Goal: Information Seeking & Learning: Learn about a topic

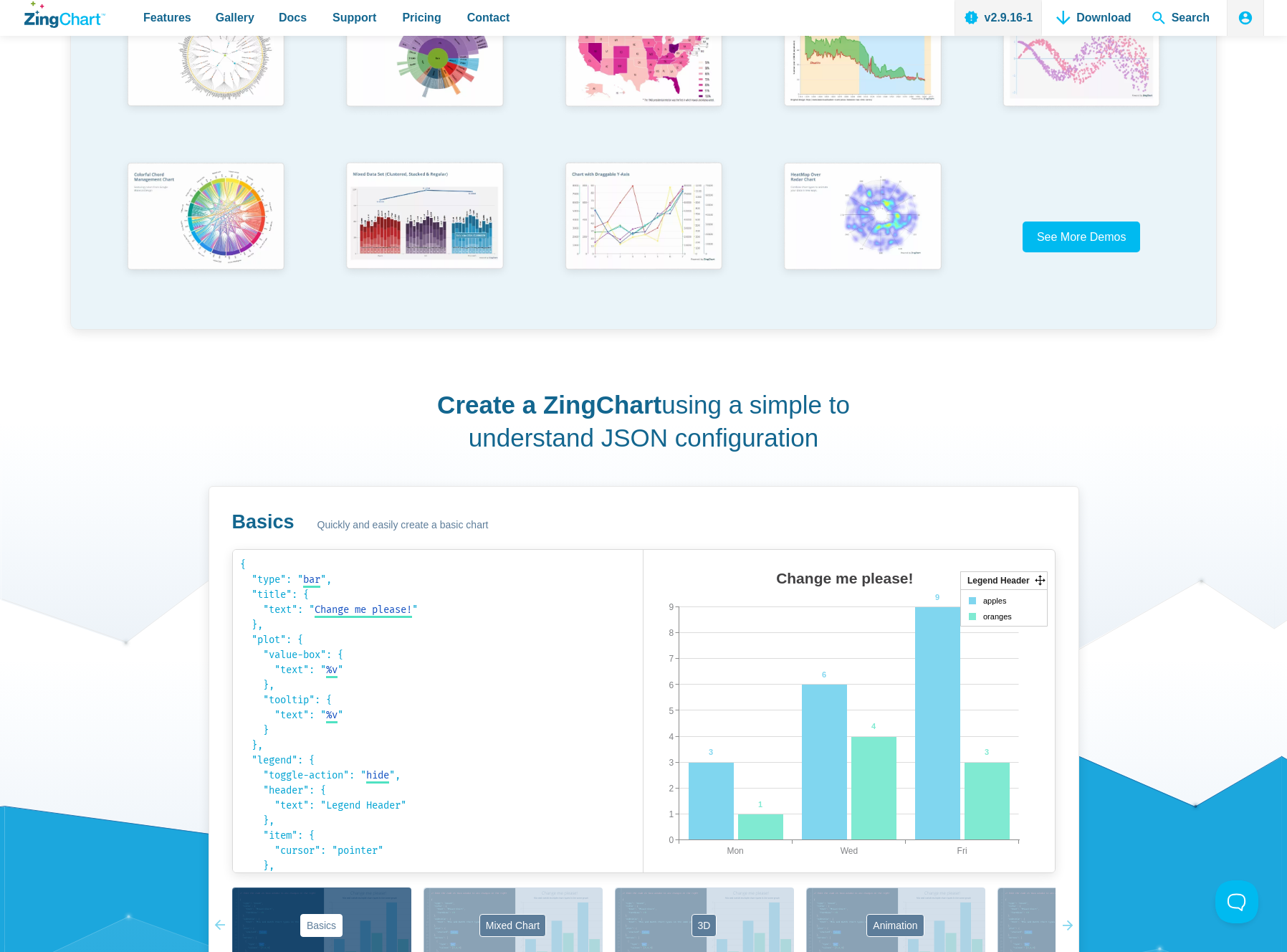
scroll to position [399, 0]
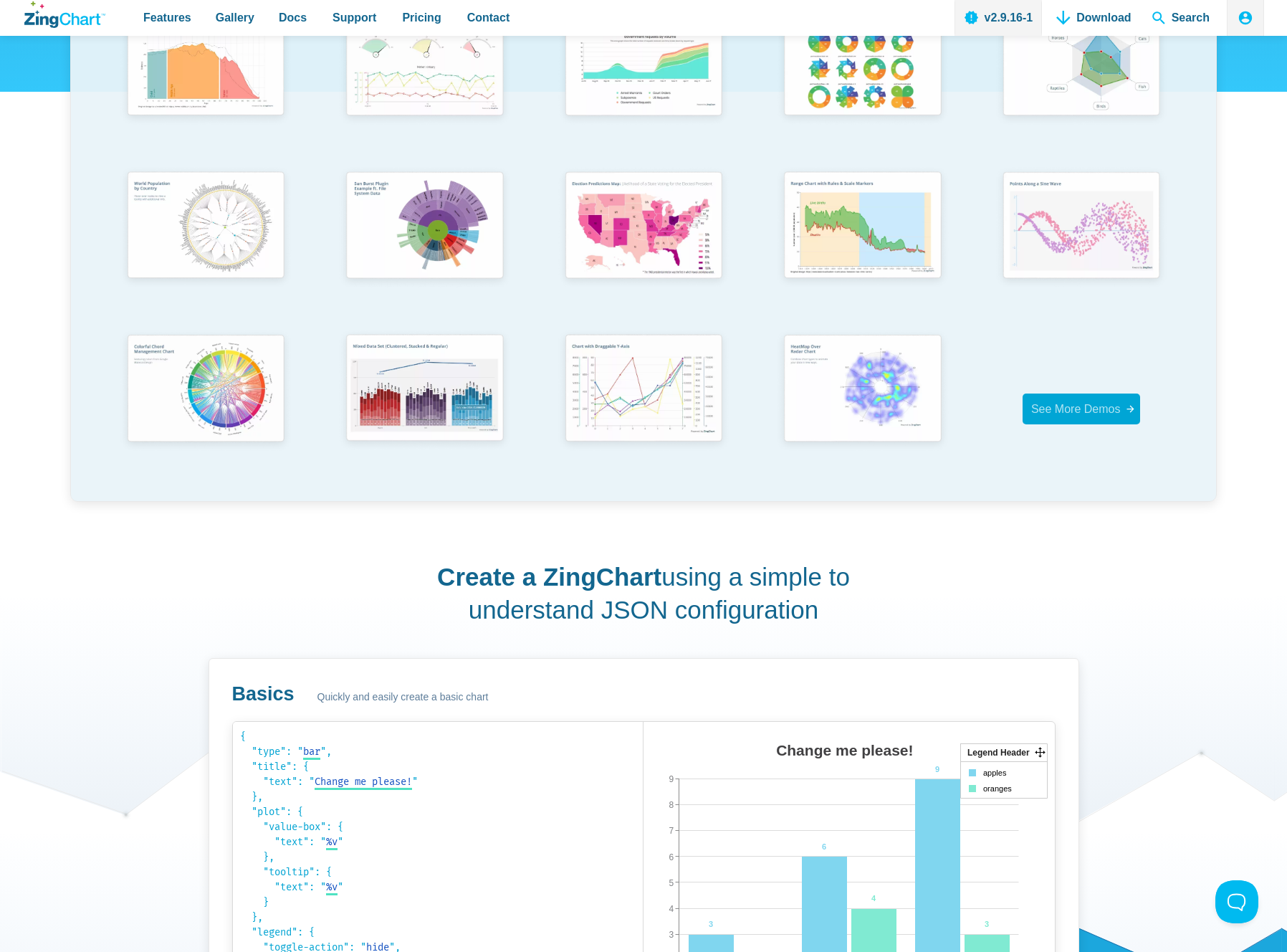
click at [1087, 404] on span "See More Demos" at bounding box center [1076, 408] width 90 height 12
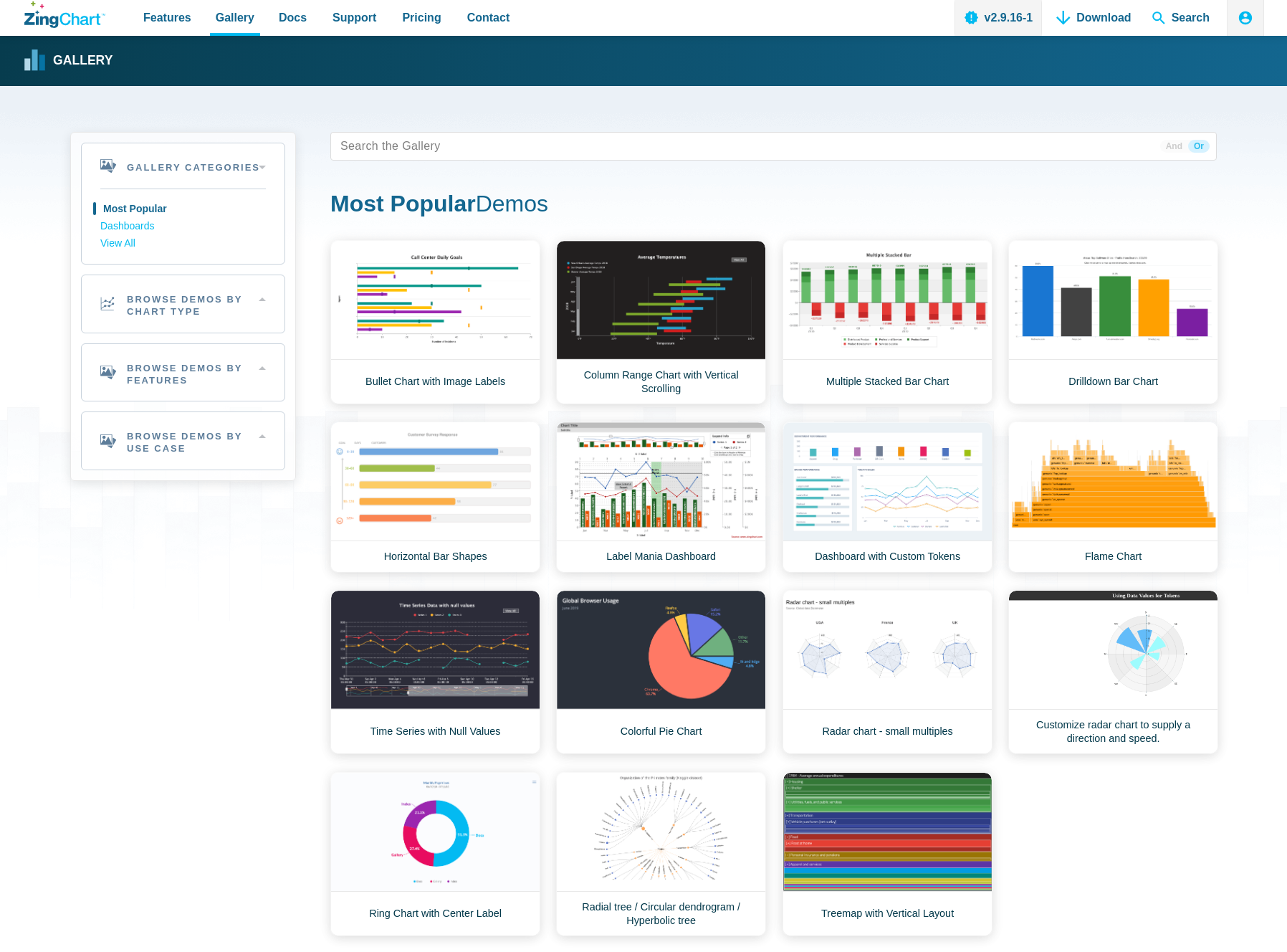
scroll to position [16, 0]
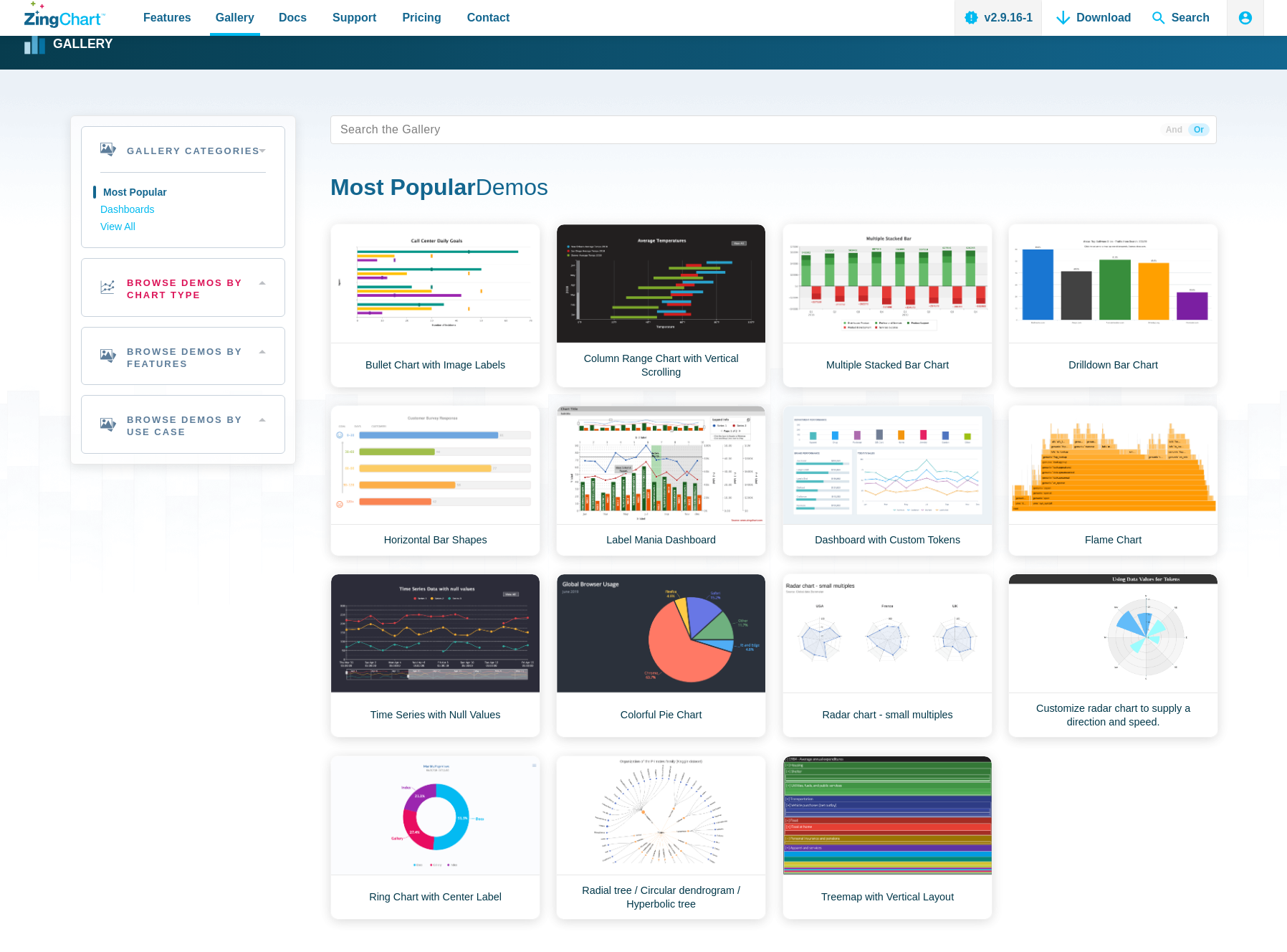
click at [221, 276] on h2 "Browse Demos By Chart Type" at bounding box center [183, 288] width 203 height 58
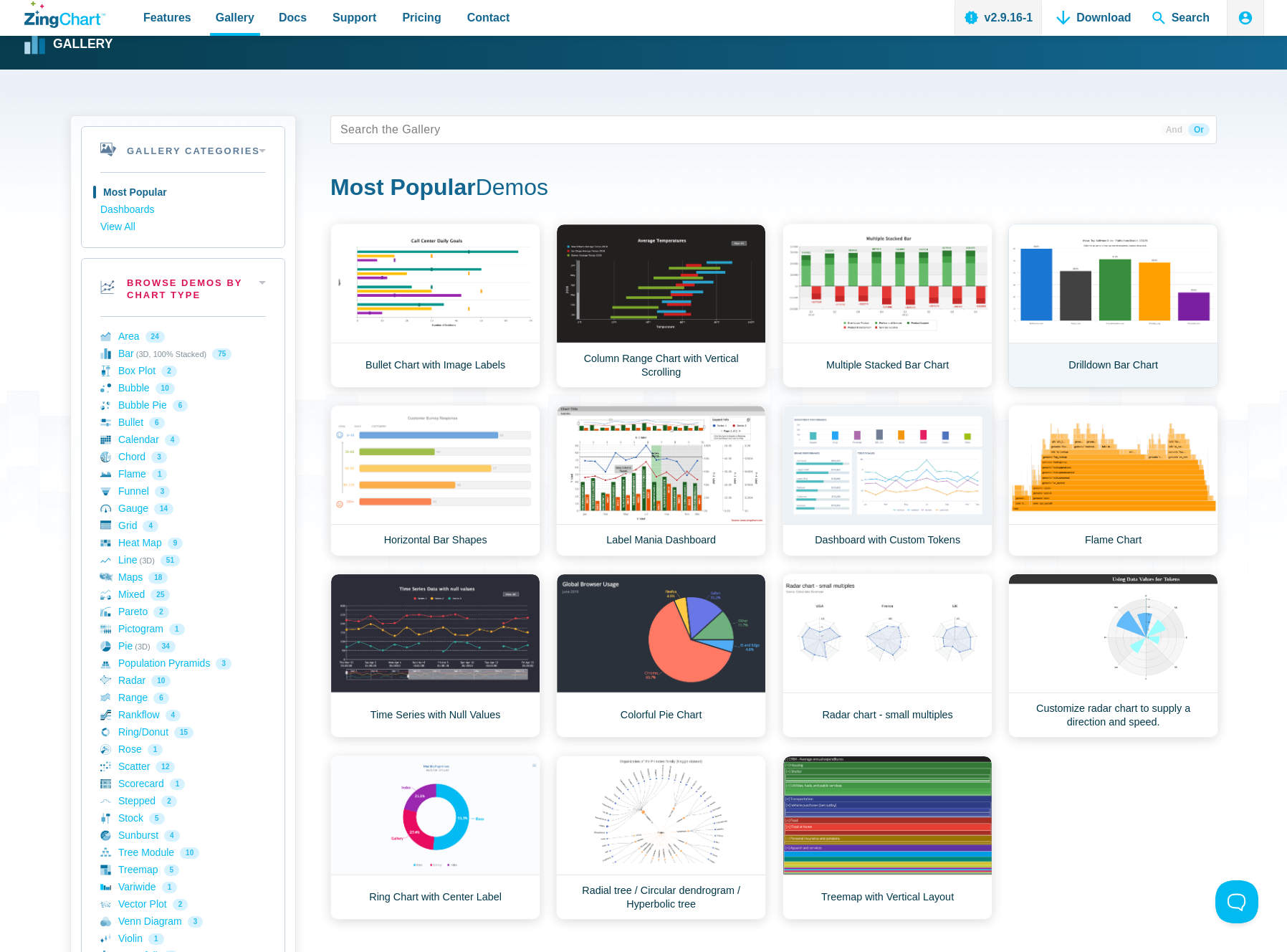
scroll to position [0, 0]
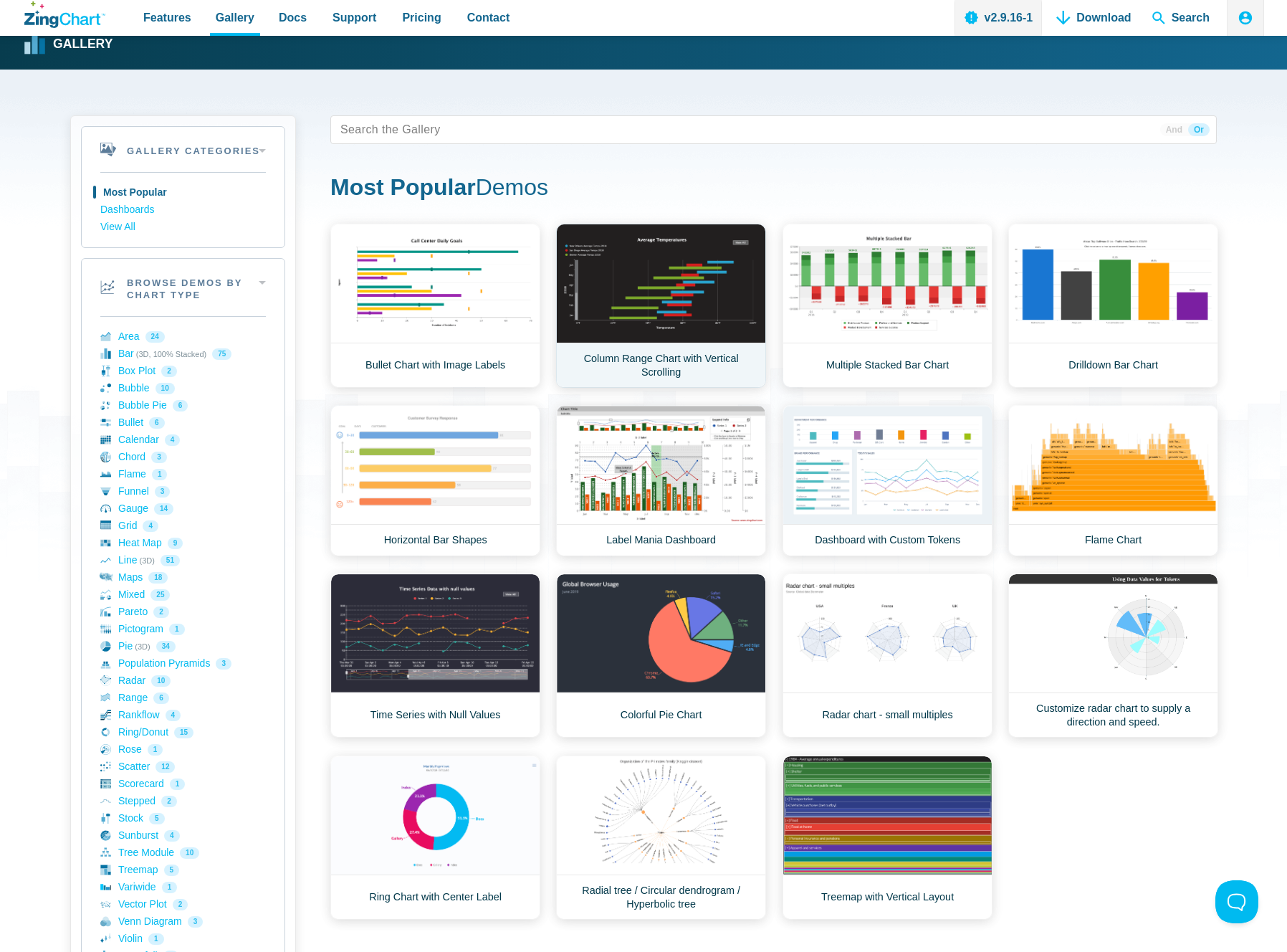
click at [718, 287] on link "Column Range Chart with Vertical Scrolling" at bounding box center [661, 305] width 210 height 164
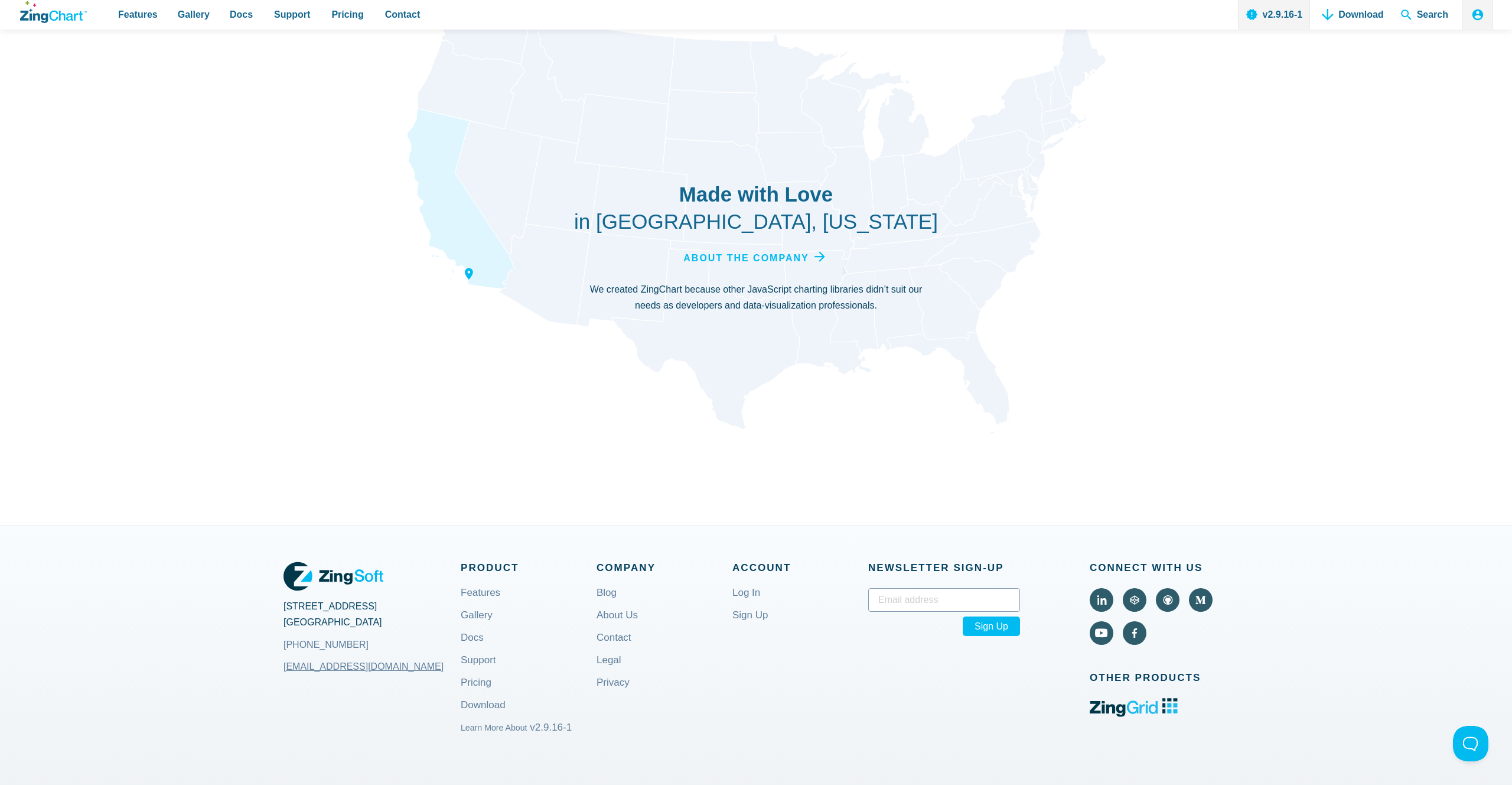
scroll to position [4359, 0]
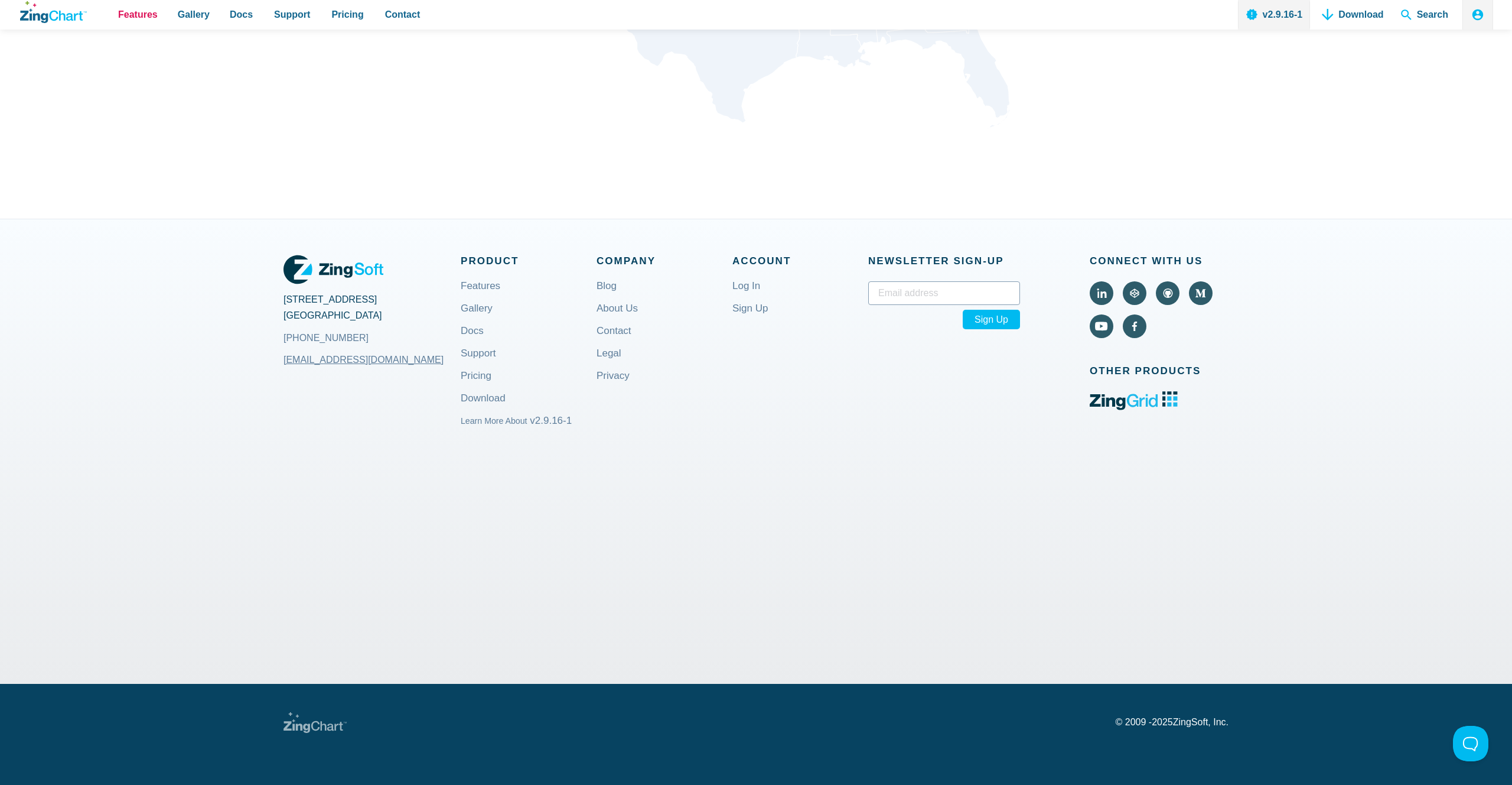
click at [143, 16] on span "Features" at bounding box center [138, 14] width 39 height 16
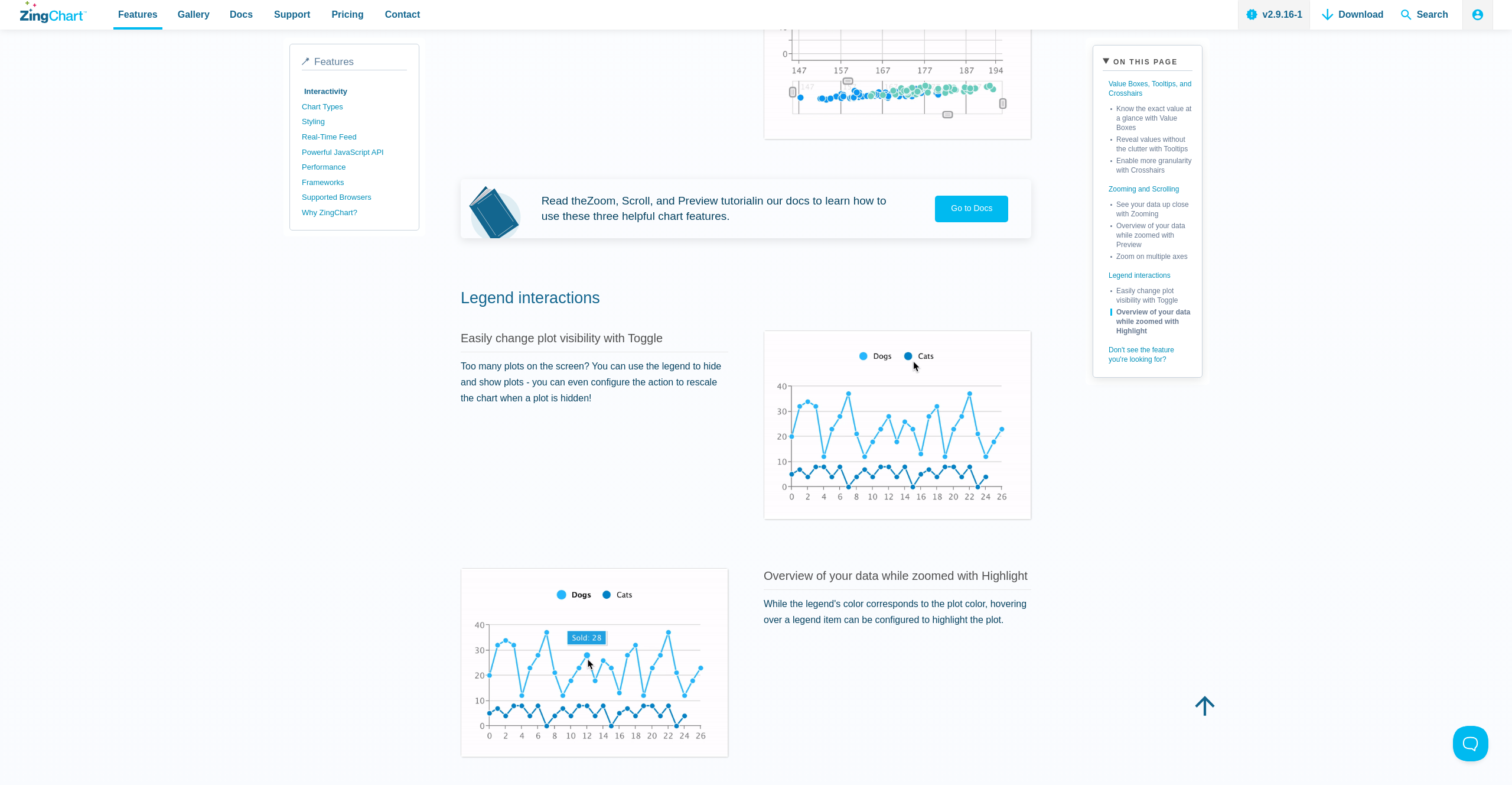
scroll to position [1679, 0]
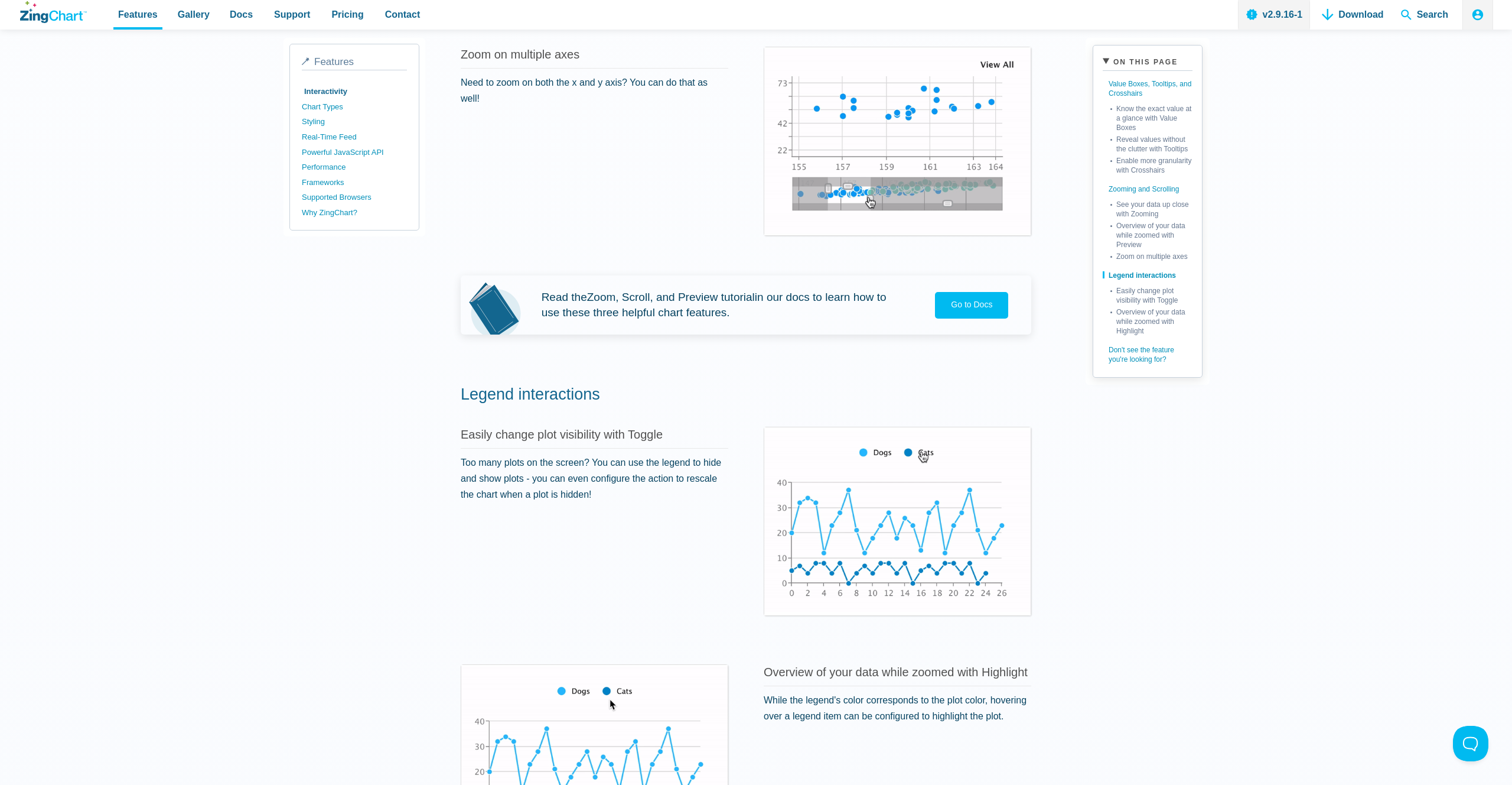
click at [73, 15] on icon "ZingChart Logo. Click to return to the homepage" at bounding box center [54, 12] width 67 height 22
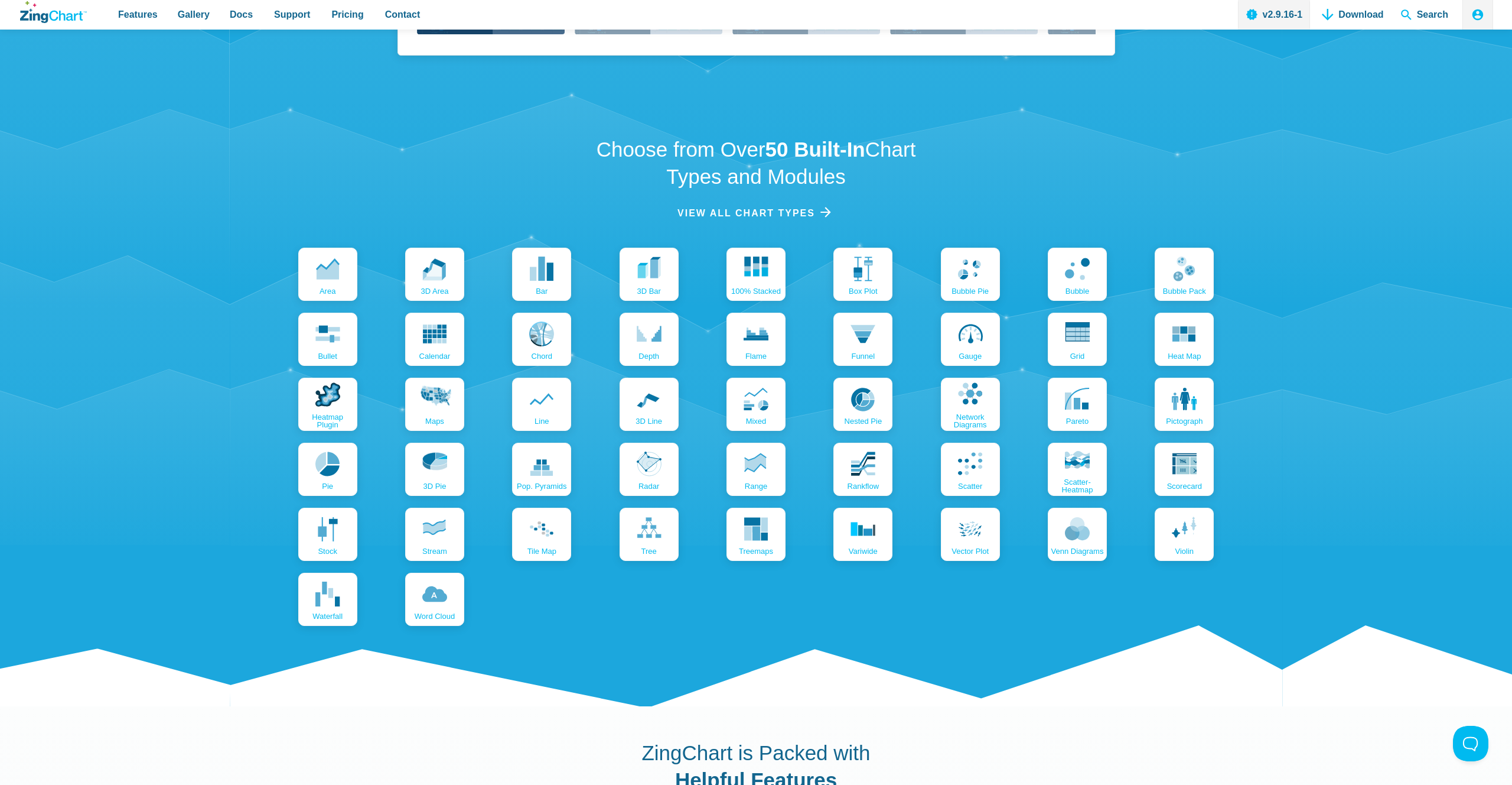
scroll to position [957, 0]
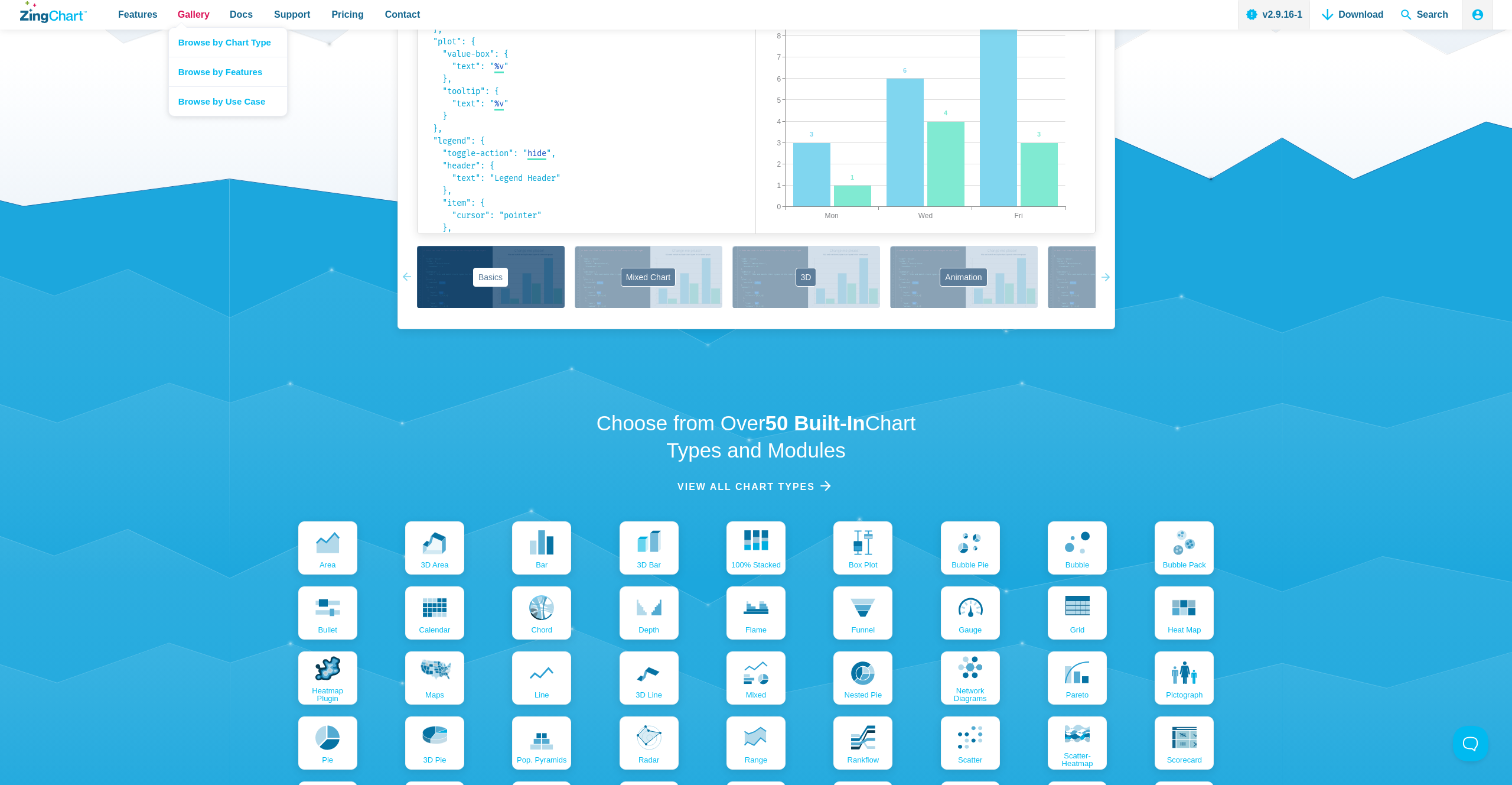
click at [199, 5] on link "Gallery" at bounding box center [194, 14] width 41 height 29
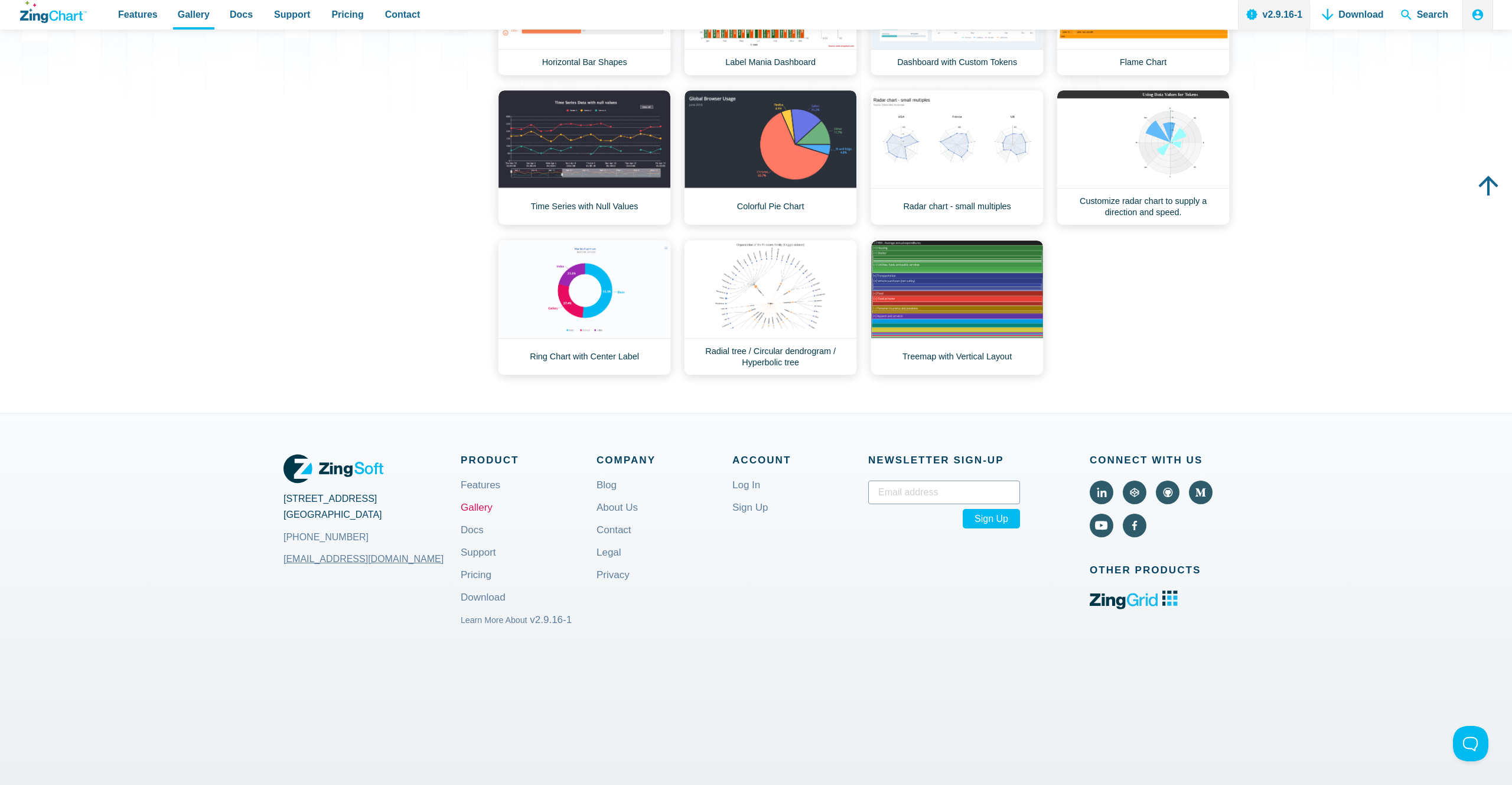
scroll to position [402, 0]
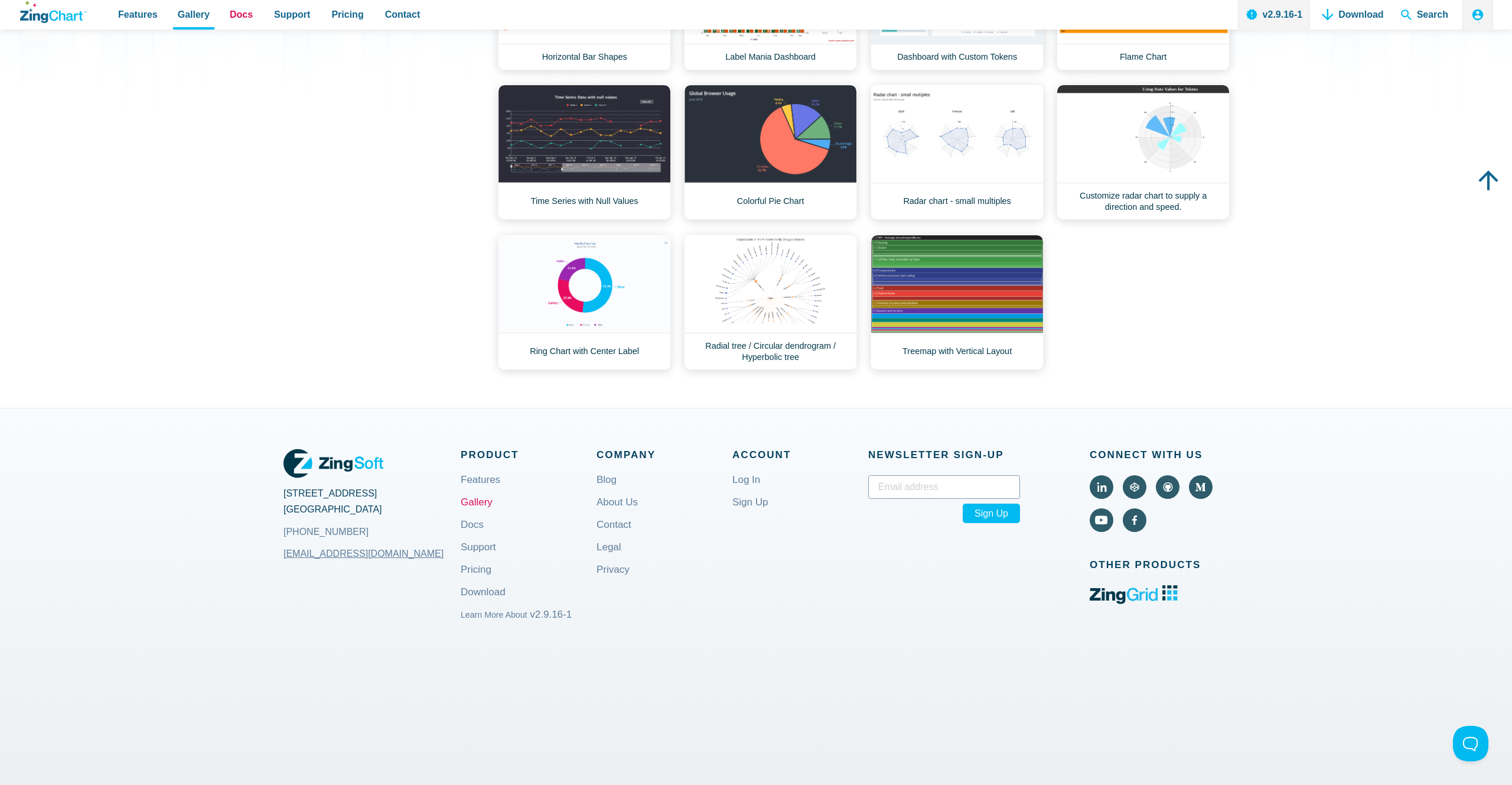
click at [237, 5] on link "Docs" at bounding box center [241, 14] width 33 height 29
click at [274, 11] on span "Support" at bounding box center [292, 14] width 36 height 16
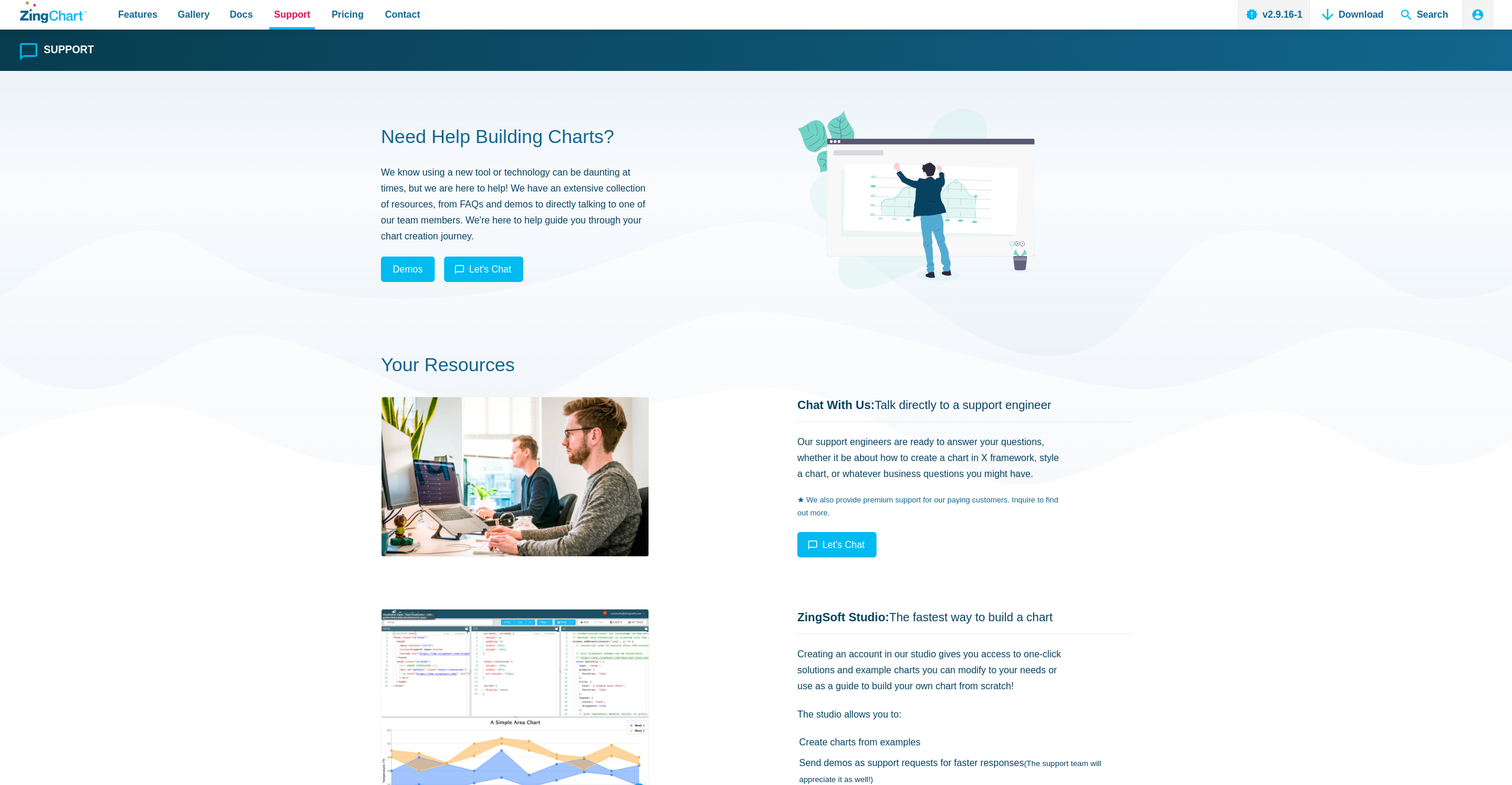
click at [283, 12] on span "Support" at bounding box center [292, 14] width 36 height 16
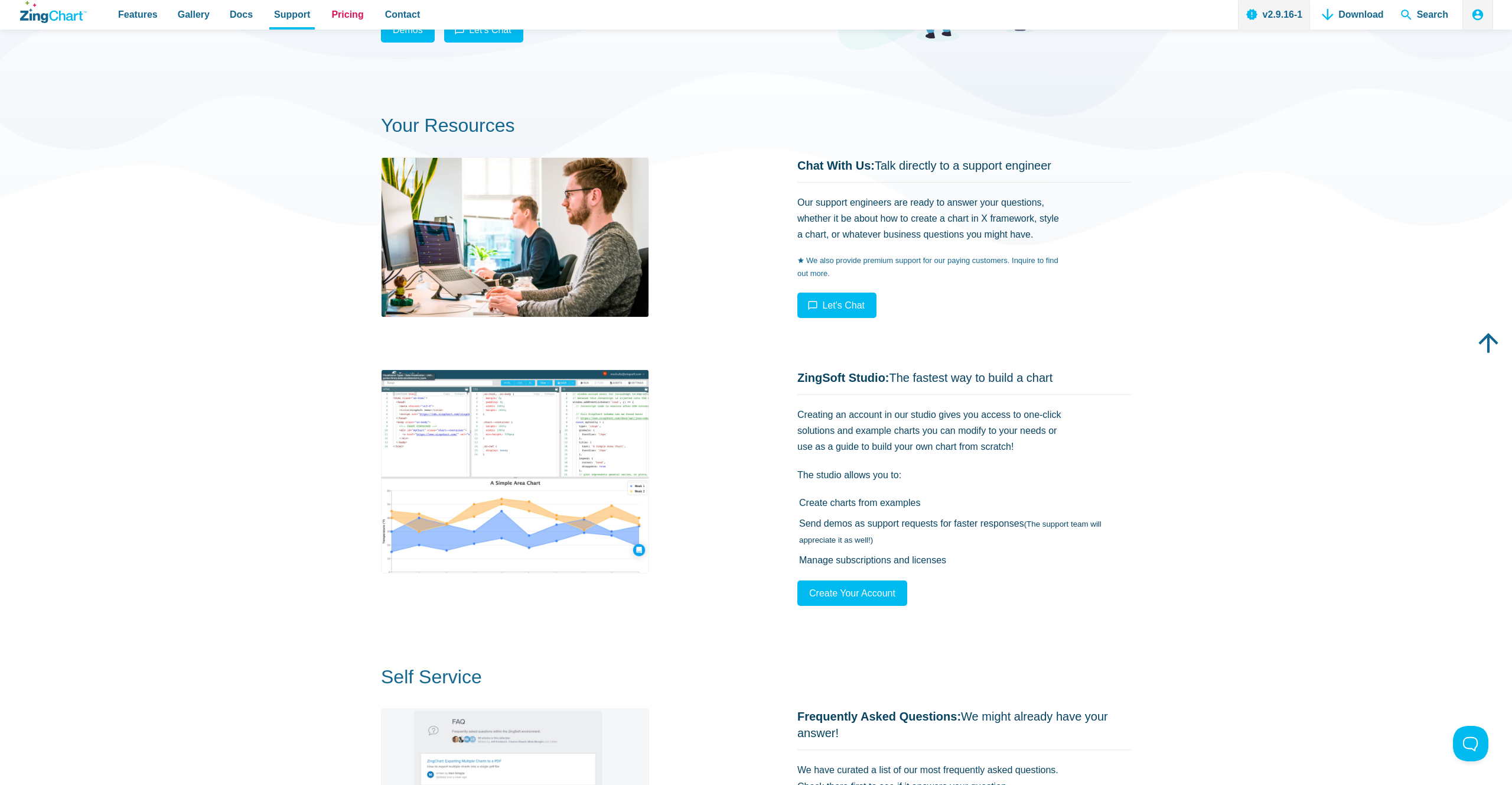
scroll to position [237, 0]
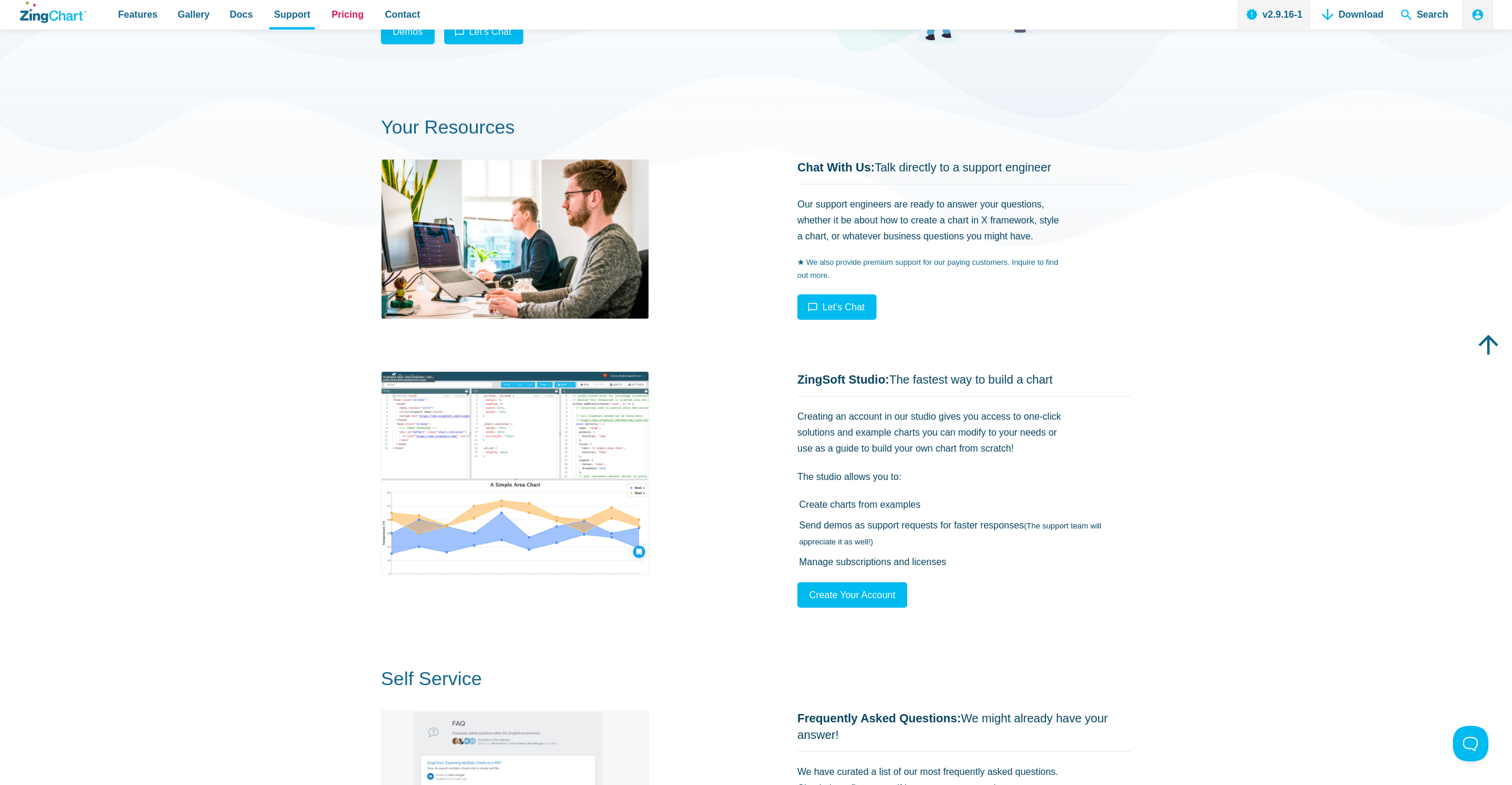
click at [342, 10] on span "Pricing" at bounding box center [347, 14] width 32 height 16
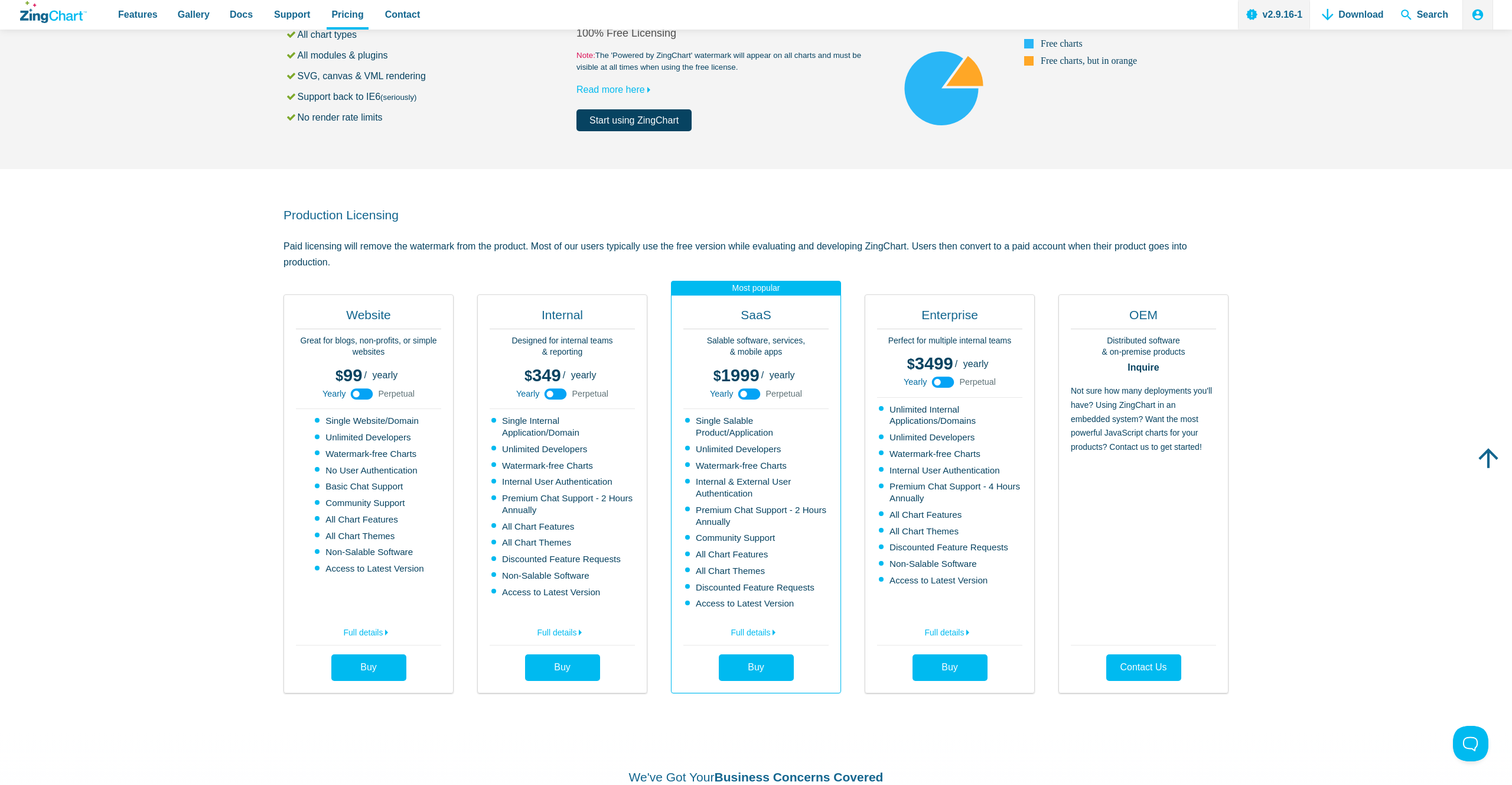
scroll to position [128, 0]
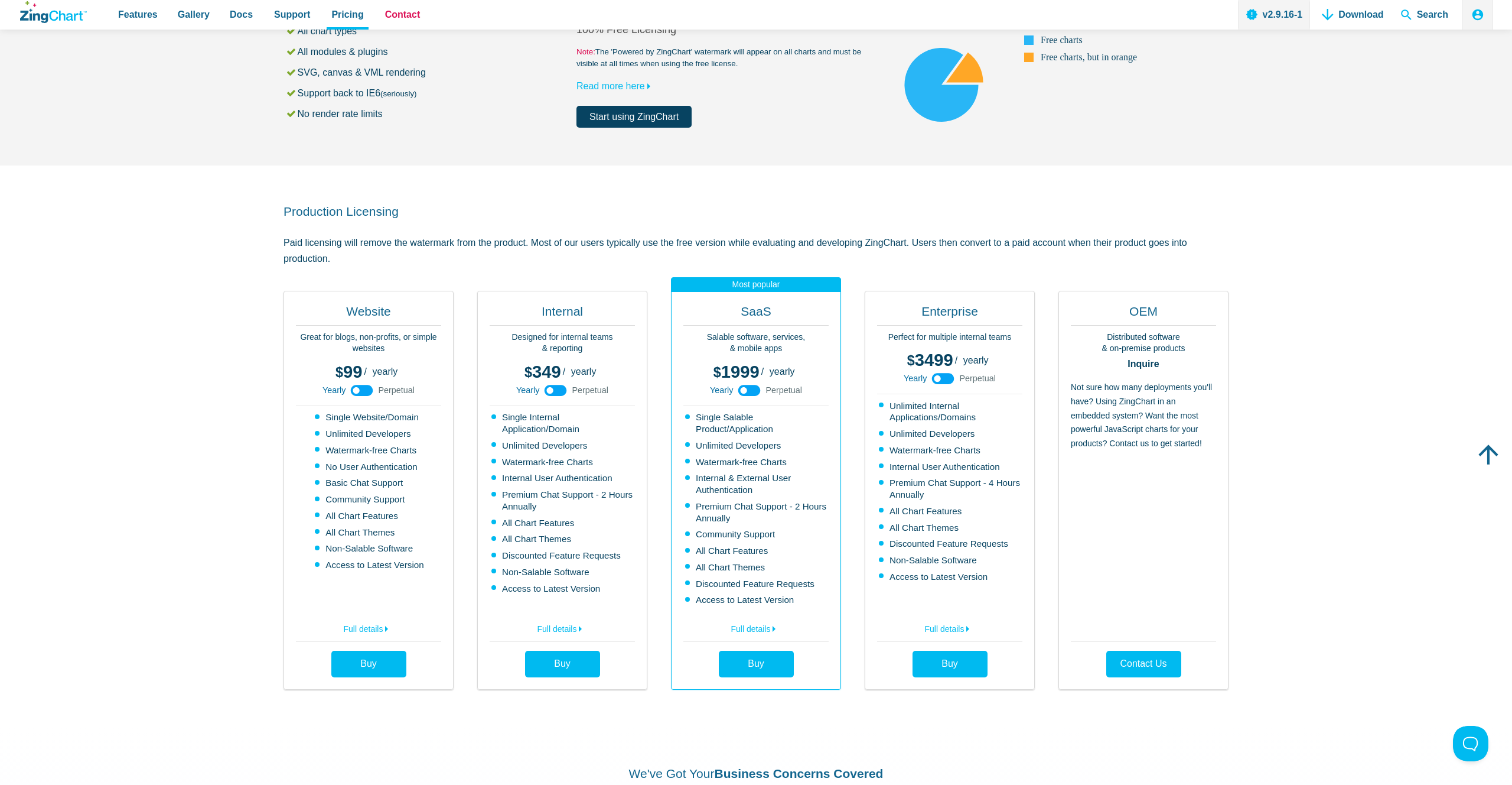
click at [385, 22] on span "Contact" at bounding box center [402, 14] width 35 height 16
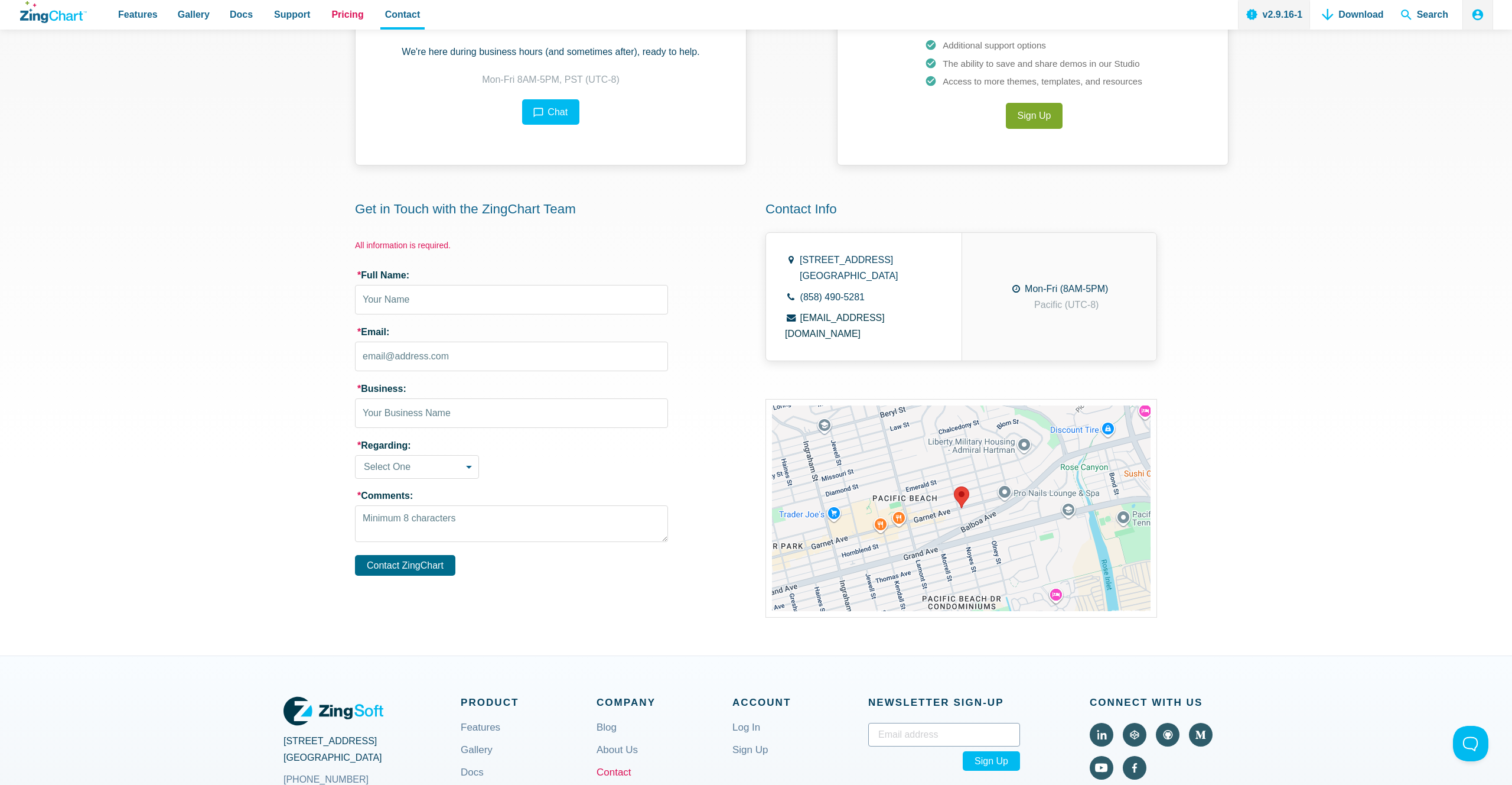
scroll to position [194, 0]
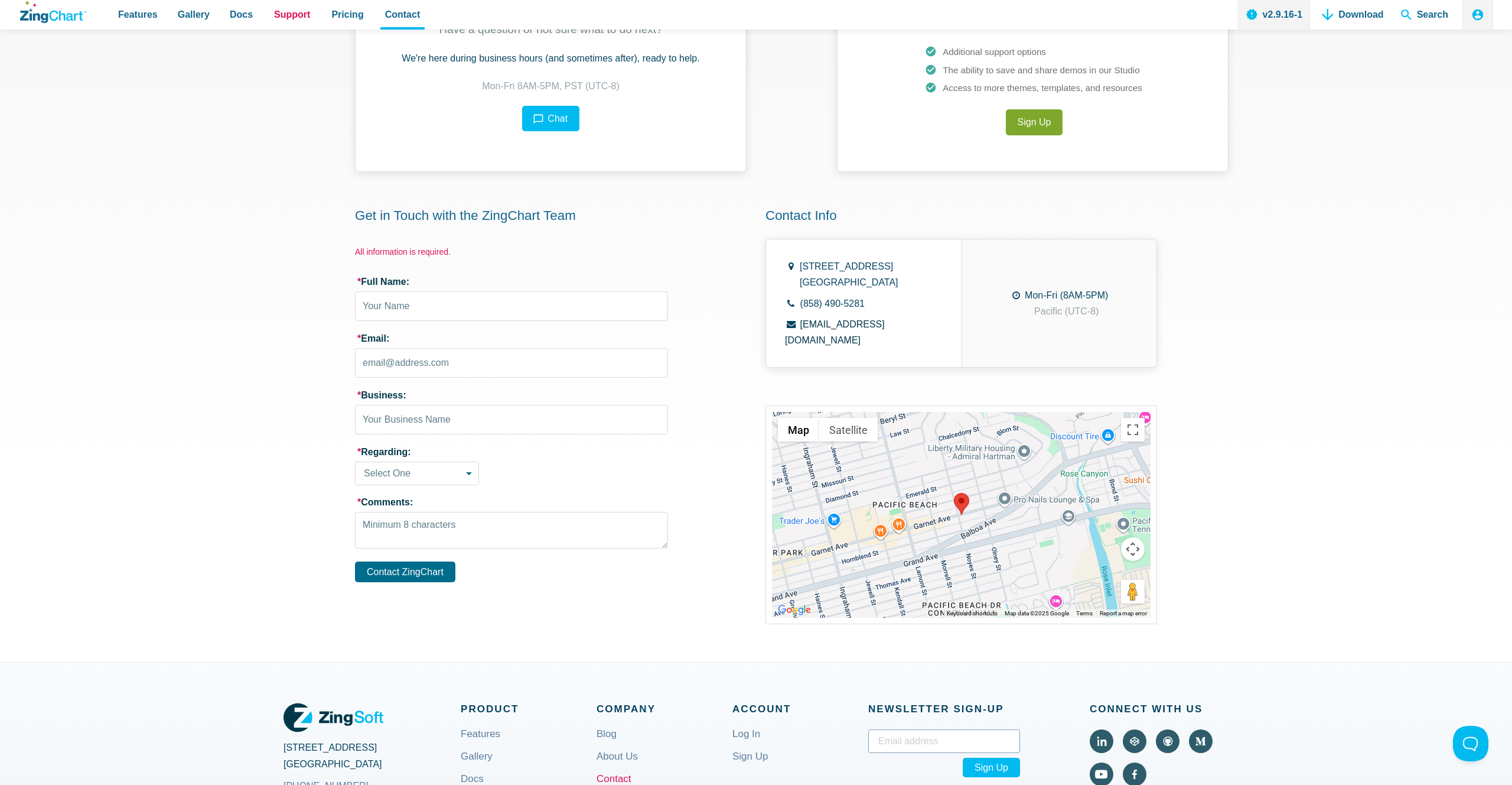
click at [296, 14] on span "Support" at bounding box center [292, 14] width 36 height 16
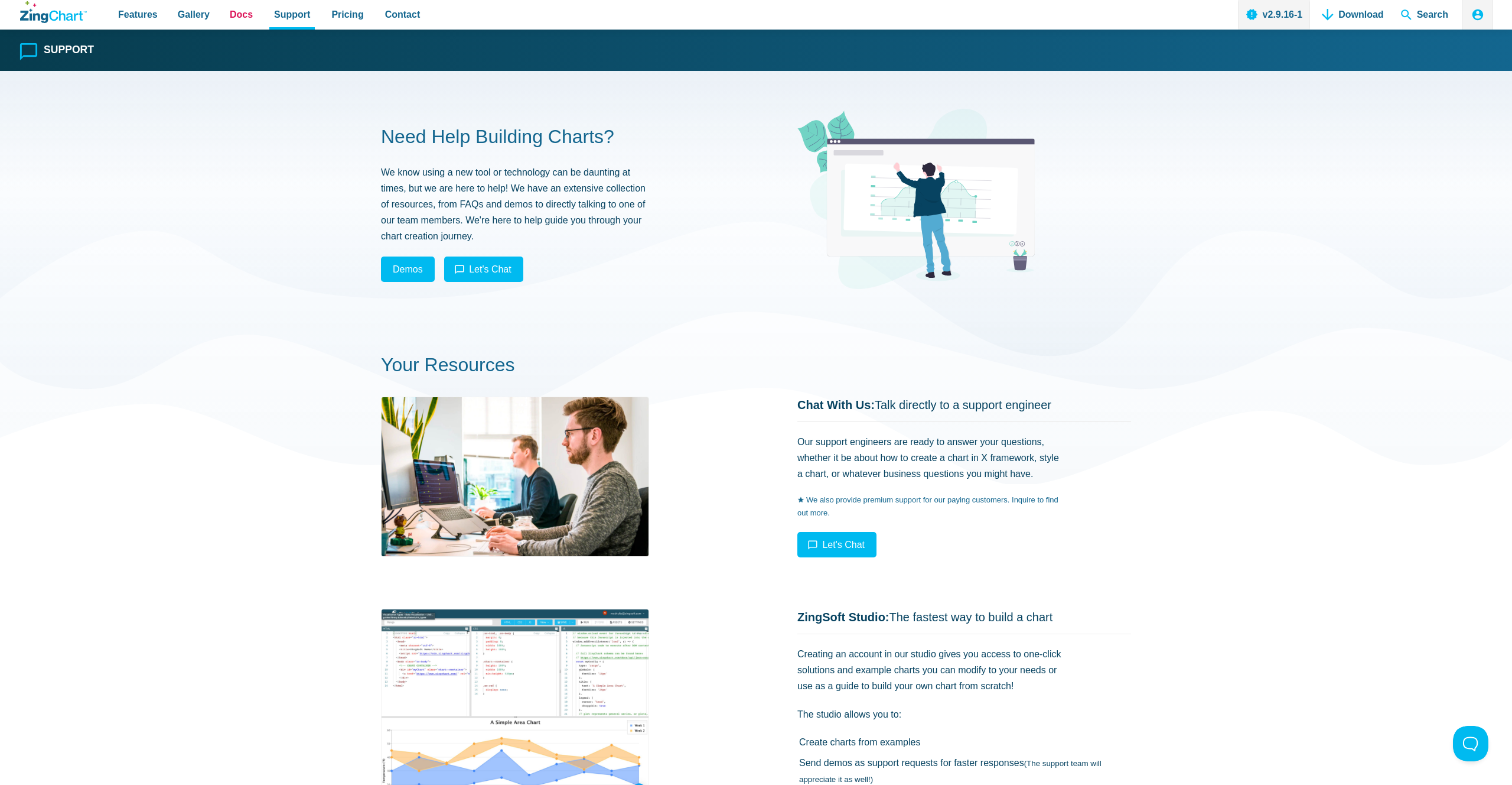
click at [237, 23] on link "Docs" at bounding box center [241, 14] width 33 height 29
click at [234, 12] on span "Docs" at bounding box center [241, 14] width 23 height 16
click at [154, 9] on span "Features" at bounding box center [138, 14] width 39 height 16
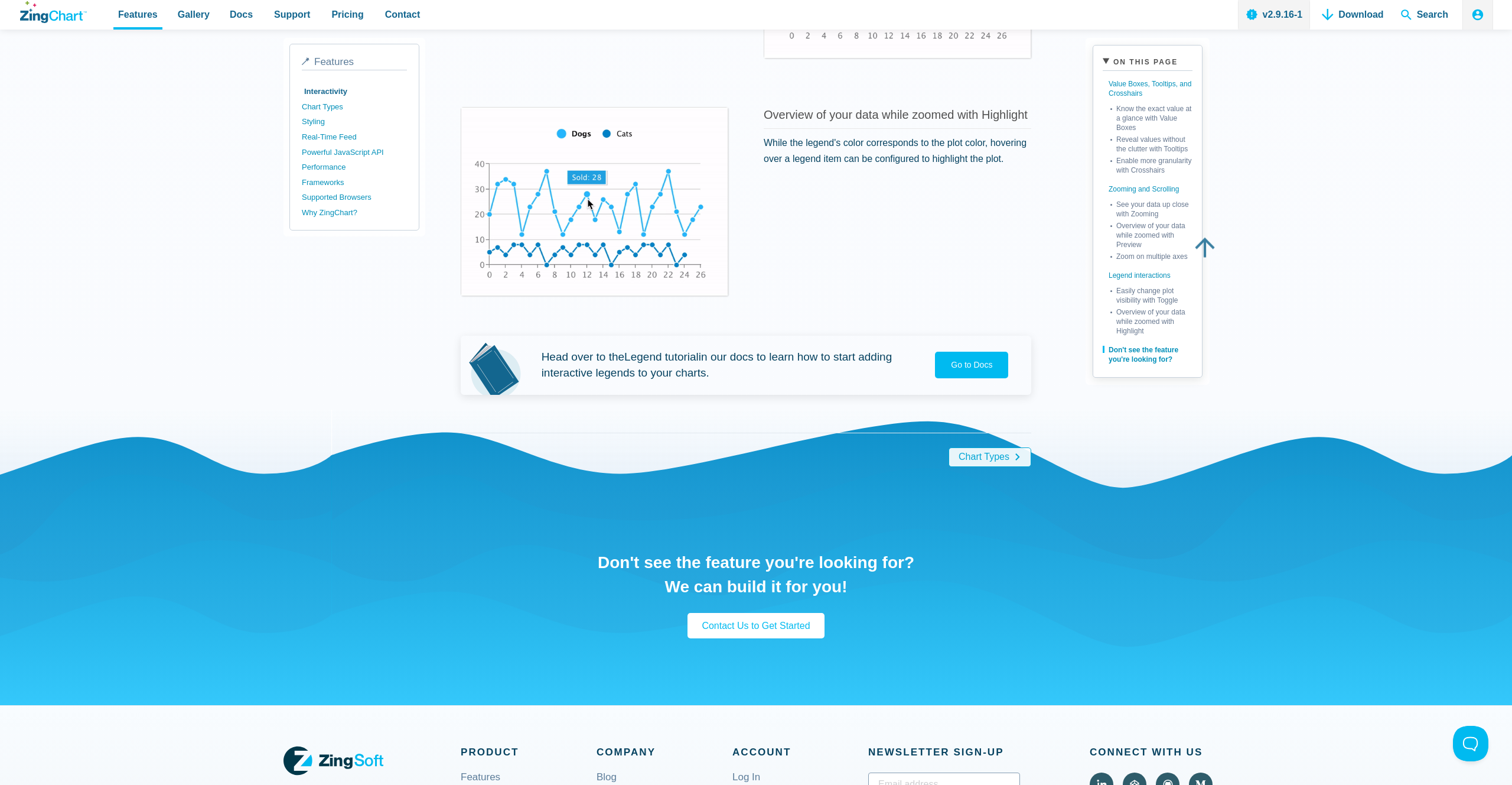
scroll to position [2192, 0]
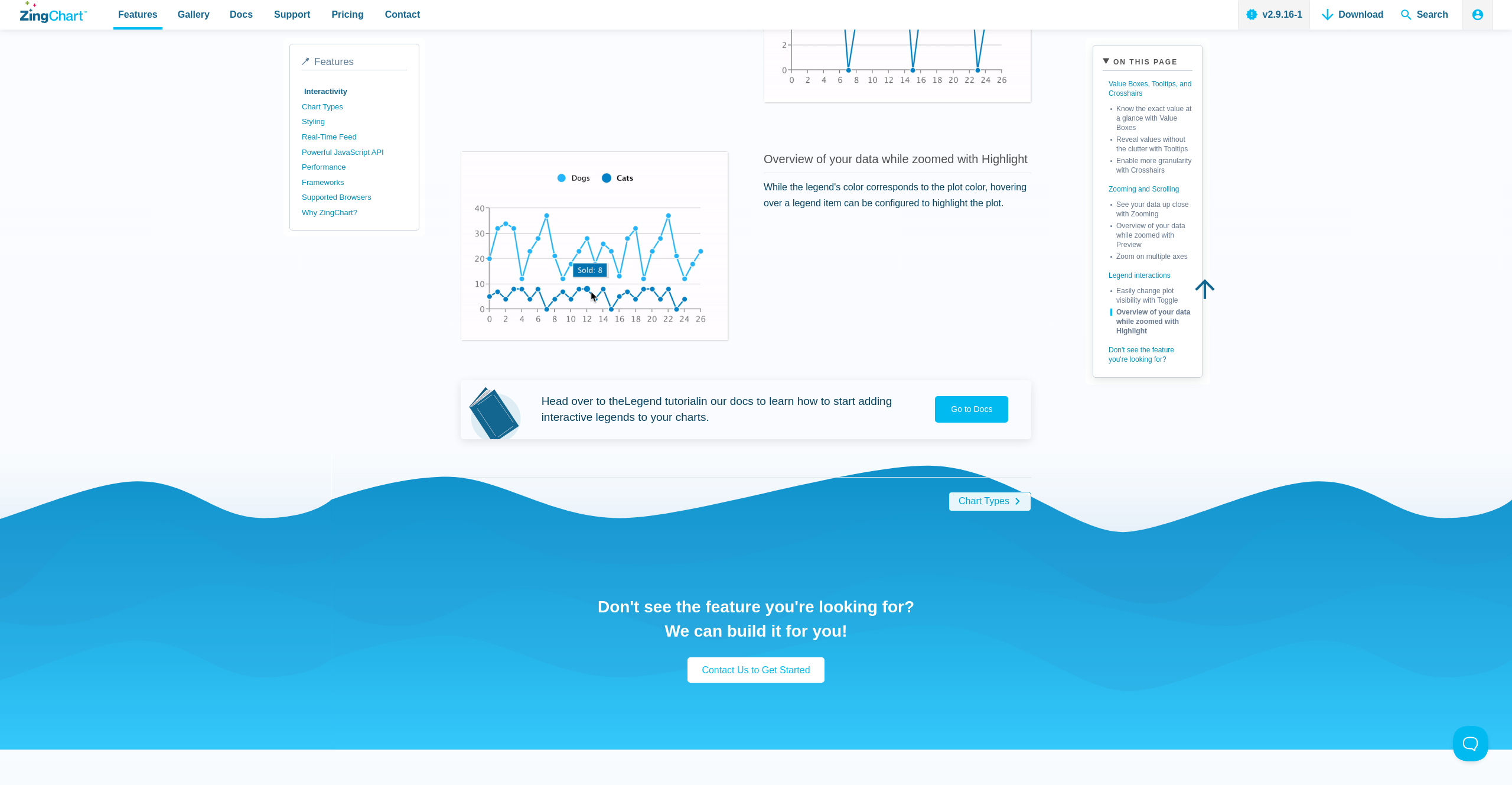
click at [35, 15] on icon "ZingChart Logo. Click to return to the homepage" at bounding box center [34, 17] width 28 height 12
